Goal: Task Accomplishment & Management: Manage account settings

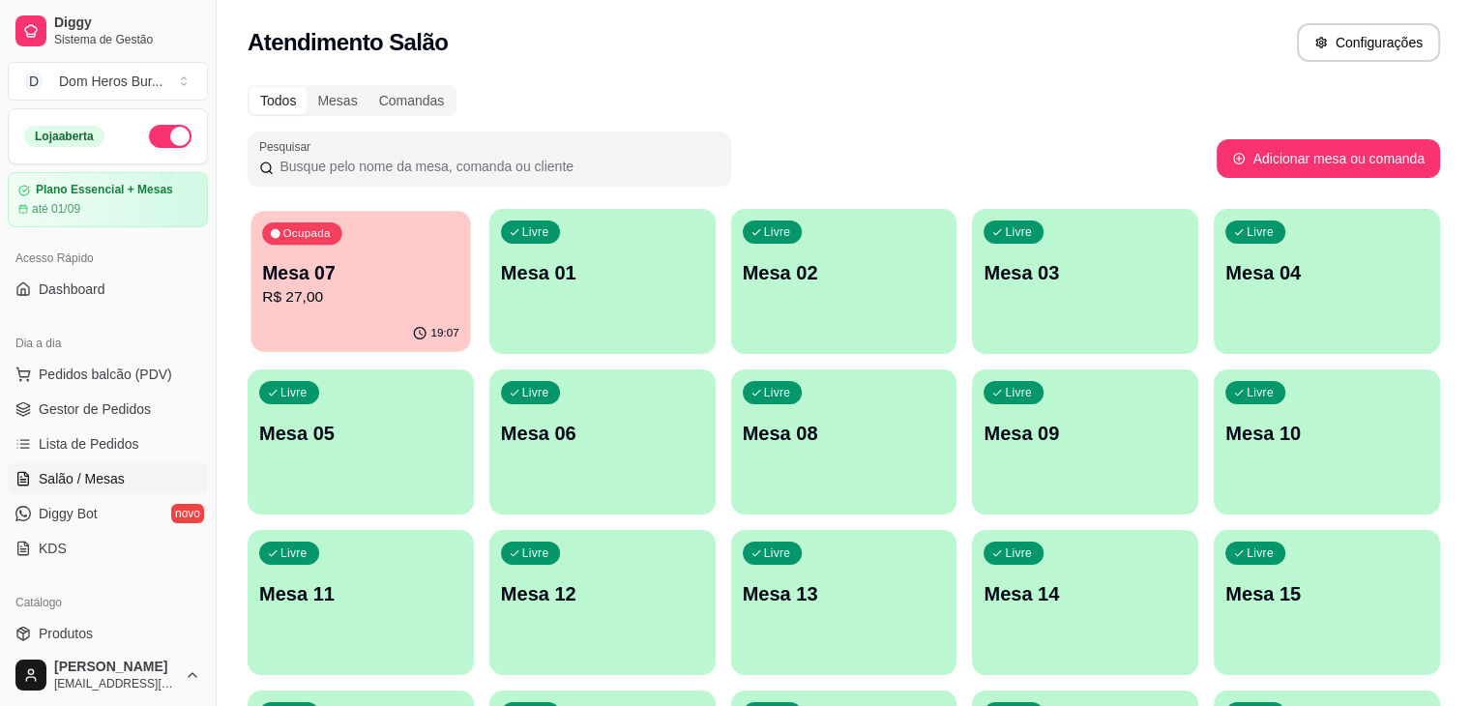
click at [379, 312] on div "Ocupada Mesa 07 R$ 27,00" at bounding box center [362, 263] width 220 height 104
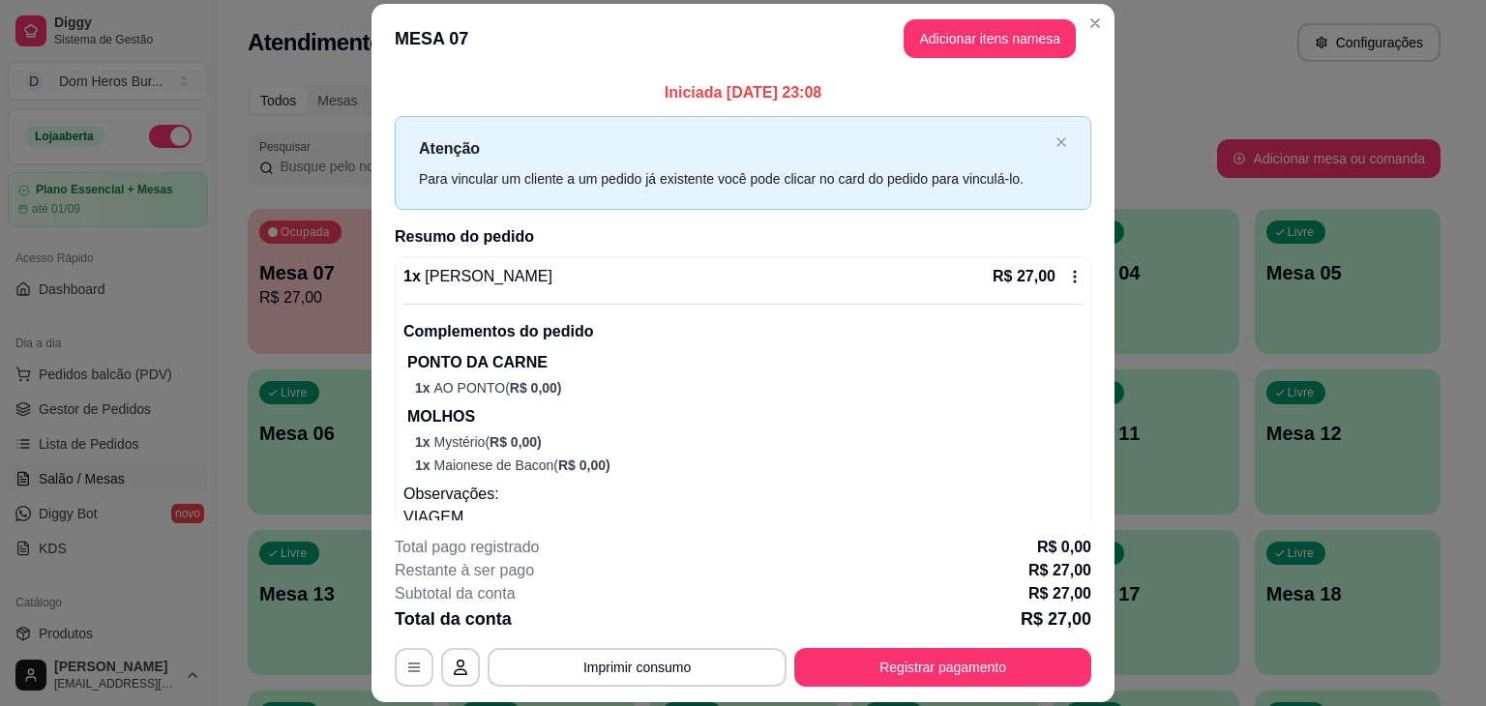
scroll to position [50, 0]
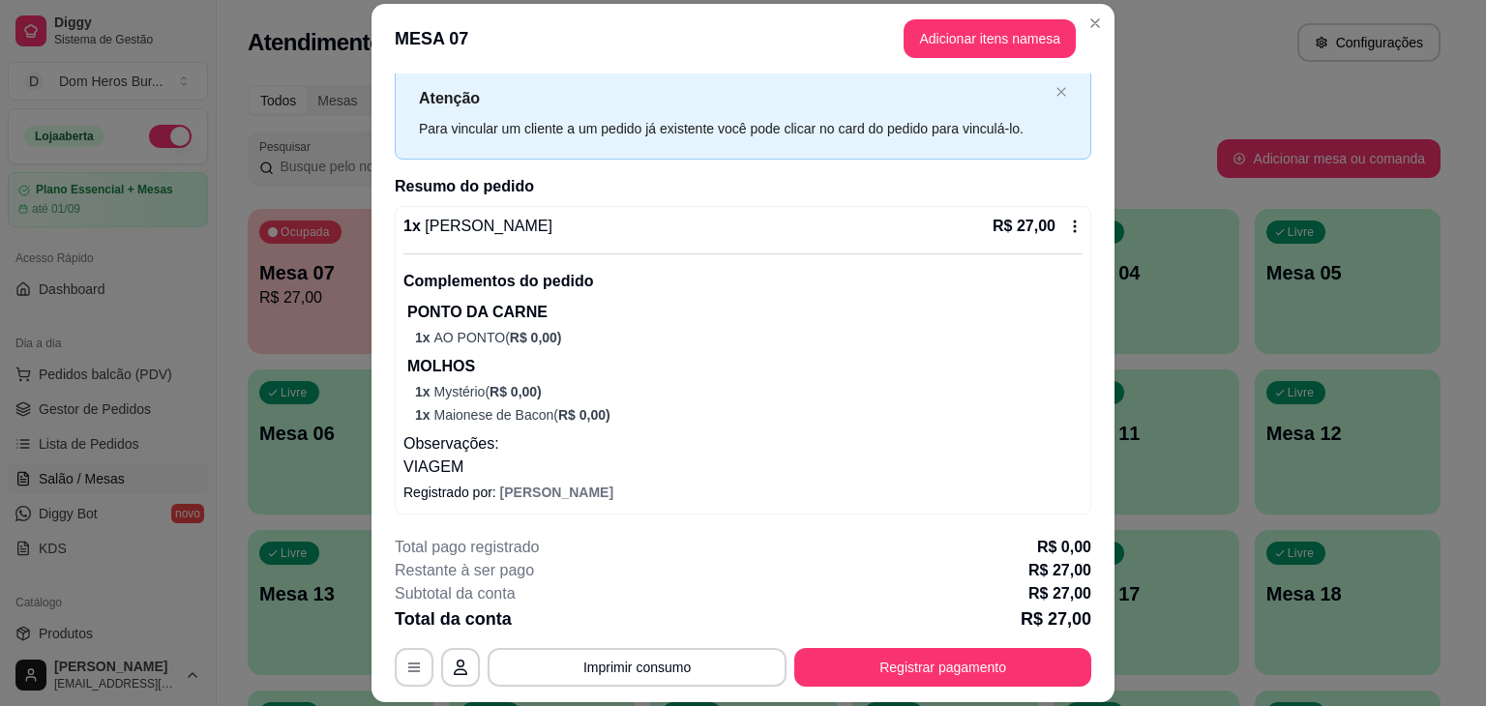
click at [1010, 249] on div "1 x Dom Loki R$ 27,00 Complementos do pedido PONTO DA CARNE 1 x AO PONTO ( R$ 0…" at bounding box center [742, 347] width 679 height 264
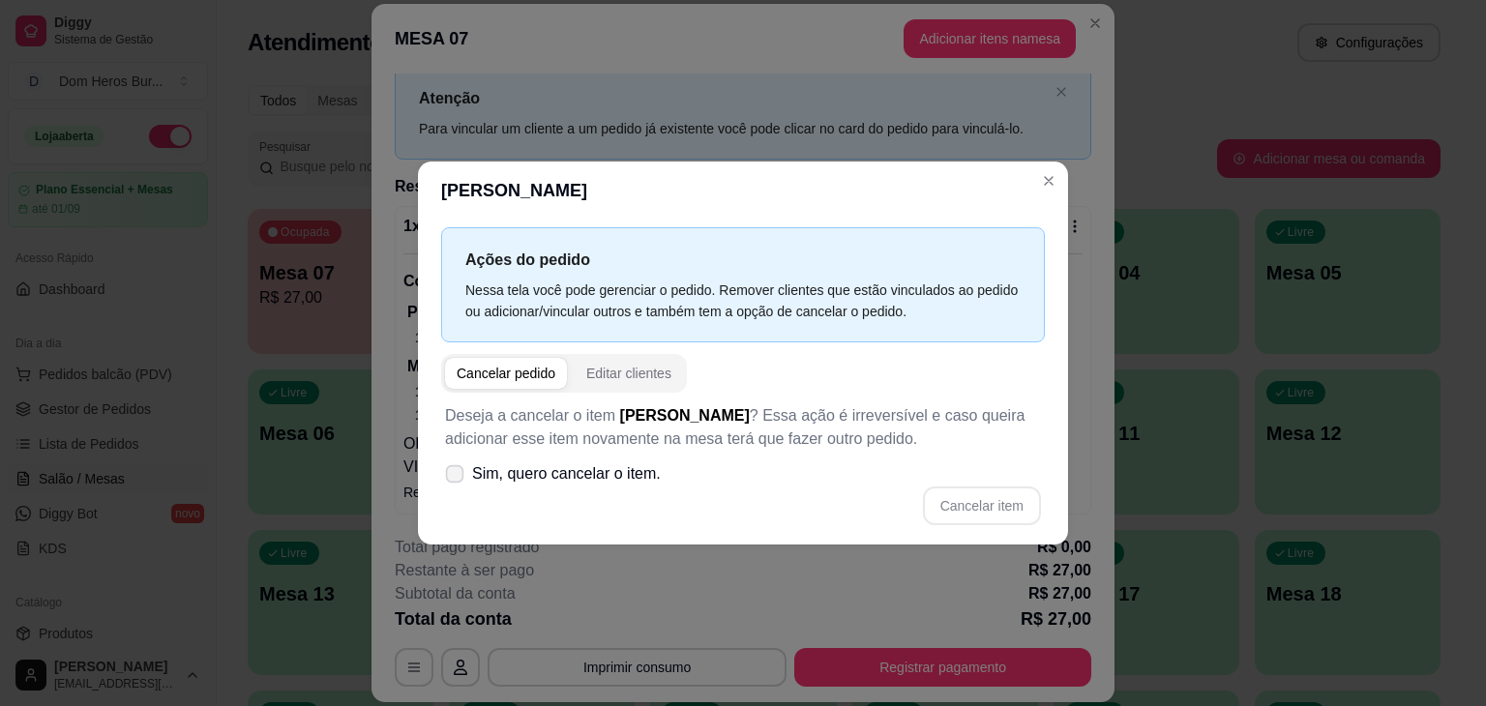
click at [630, 470] on span "Sim, quero cancelar o item." at bounding box center [566, 473] width 189 height 23
click at [457, 478] on input "Sim, quero cancelar o item." at bounding box center [450, 484] width 13 height 13
checkbox input "true"
click at [991, 503] on button "Cancelar item" at bounding box center [981, 507] width 115 height 38
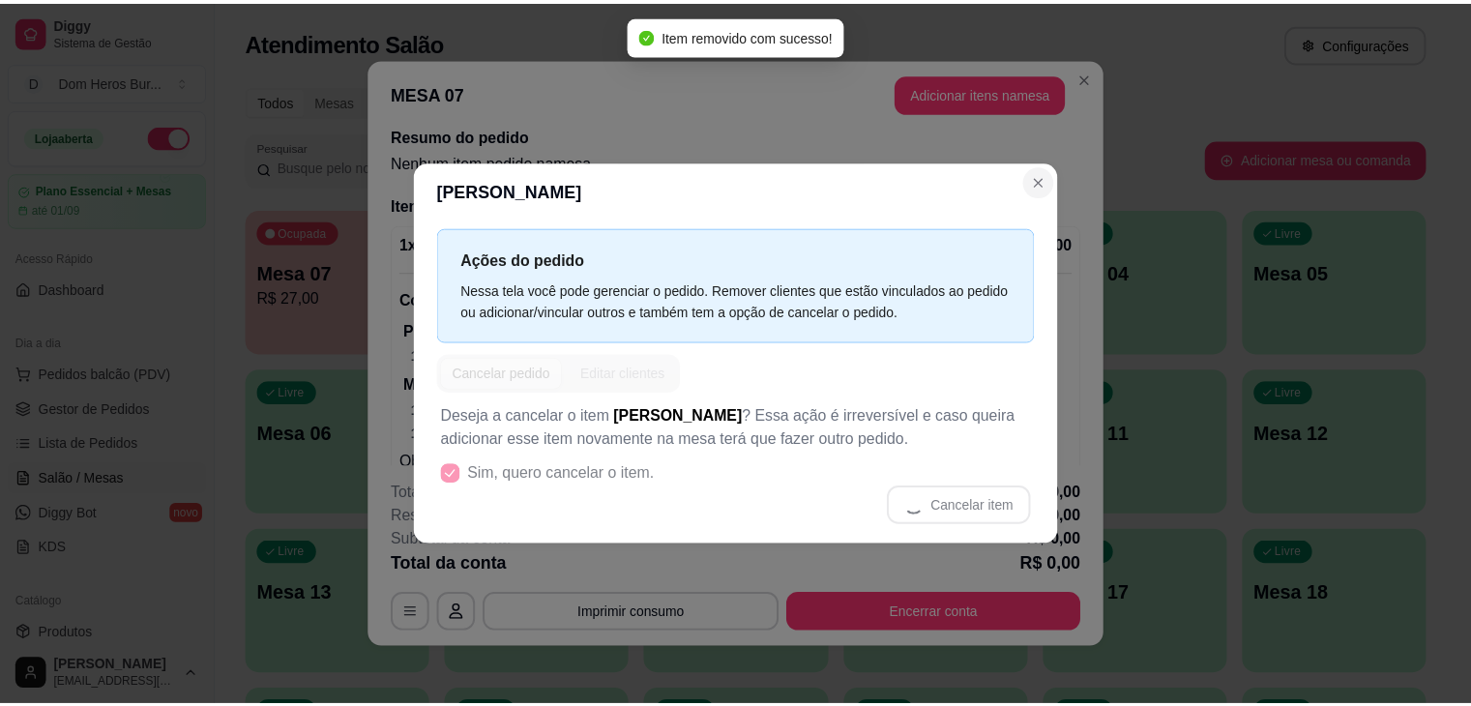
scroll to position [0, 0]
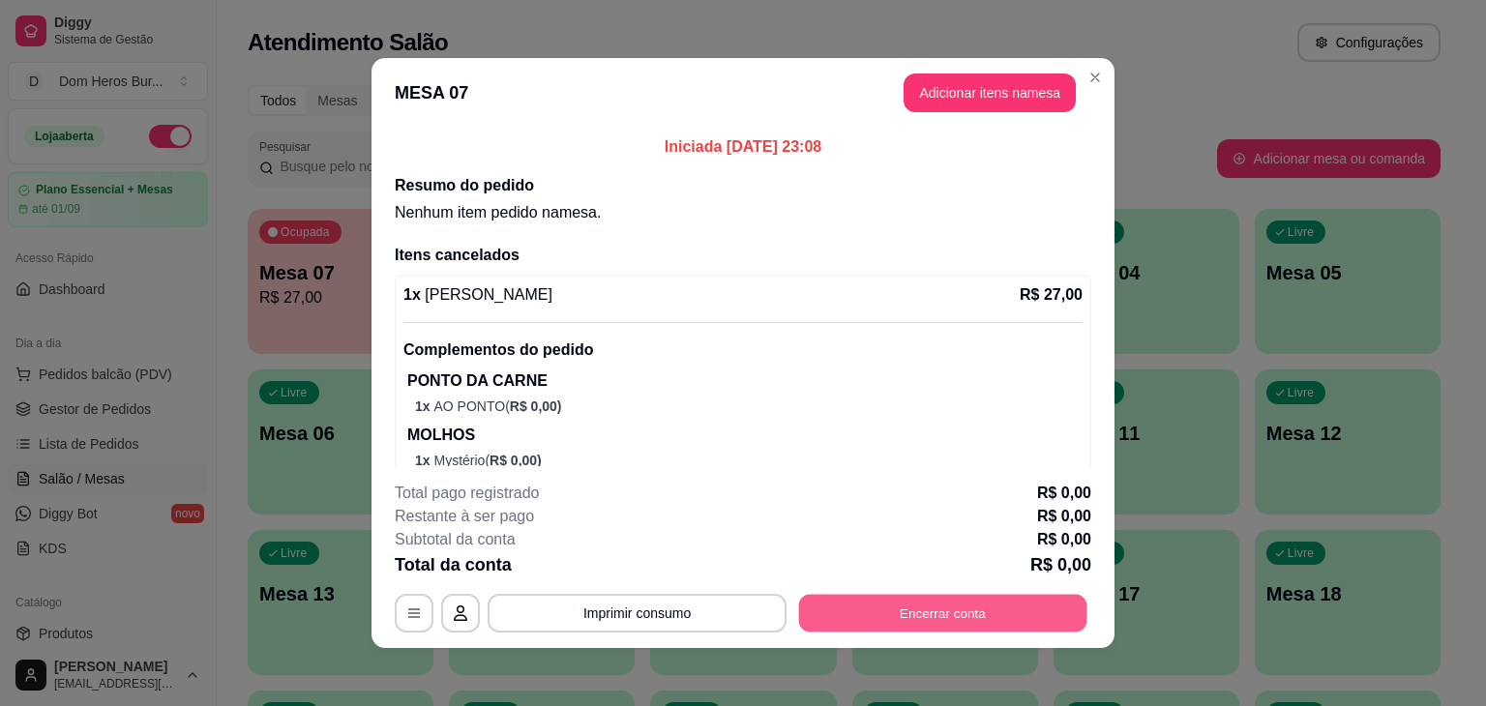
click at [967, 624] on button "Encerrar conta" at bounding box center [943, 614] width 288 height 38
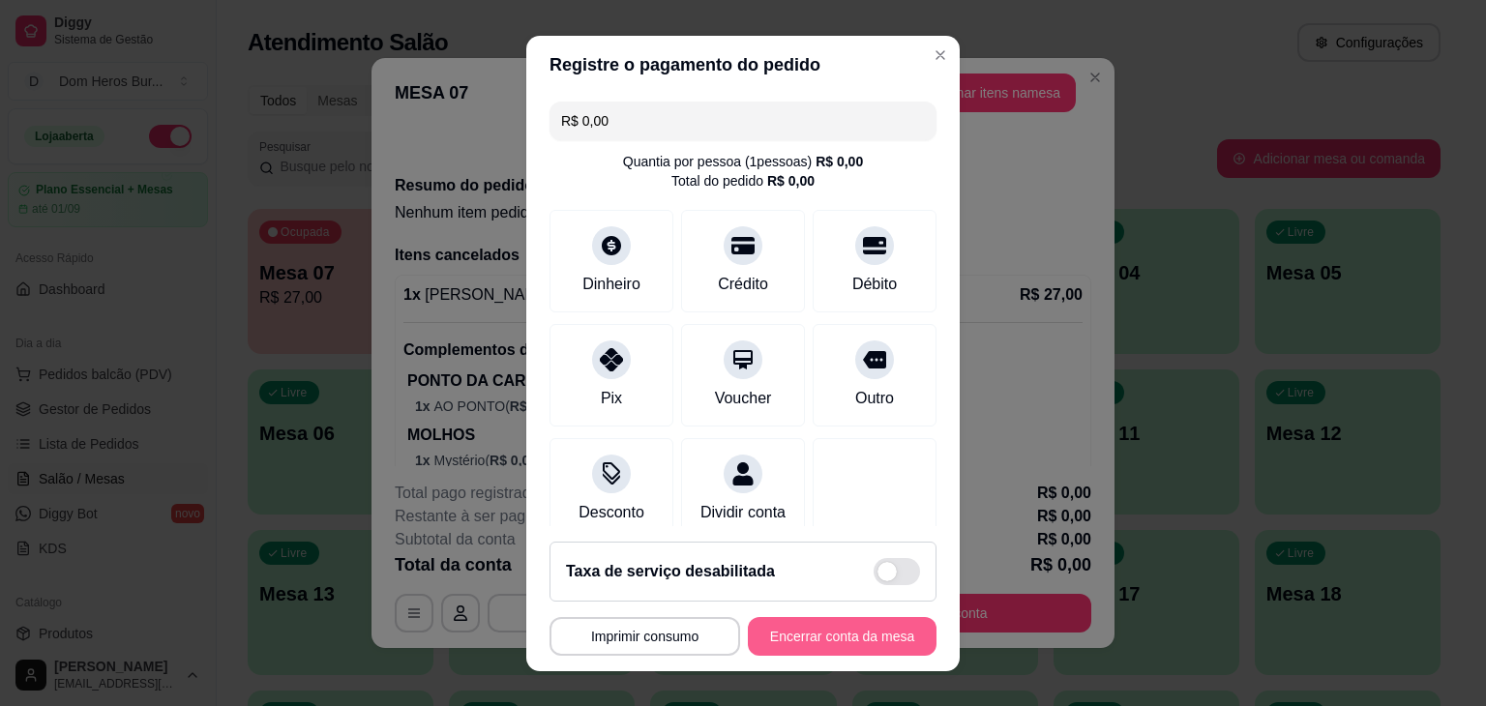
click at [818, 632] on button "Encerrar conta da mesa" at bounding box center [842, 636] width 189 height 39
